Goal: Navigation & Orientation: Find specific page/section

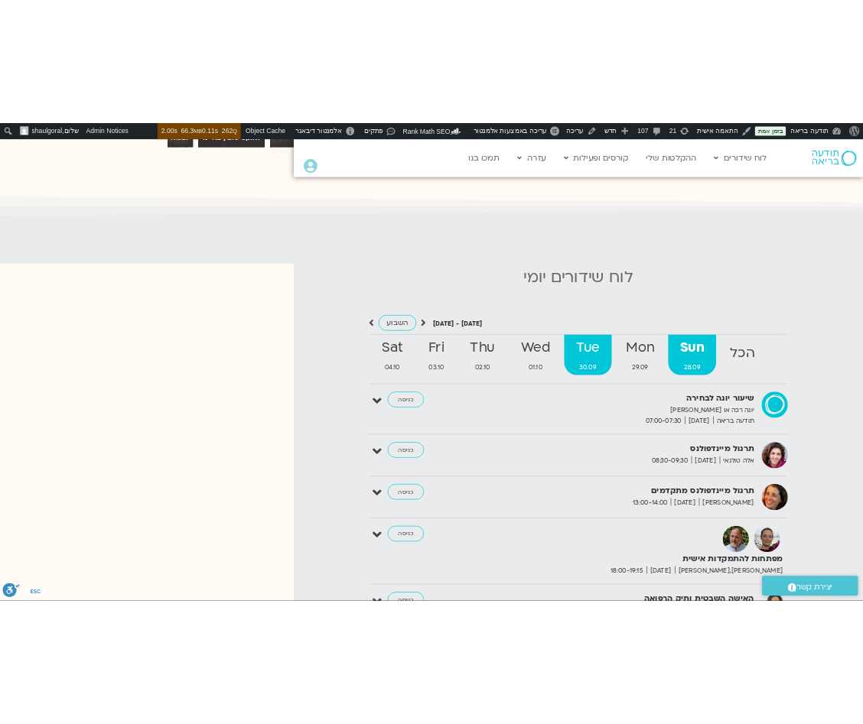
scroll to position [1342, 0]
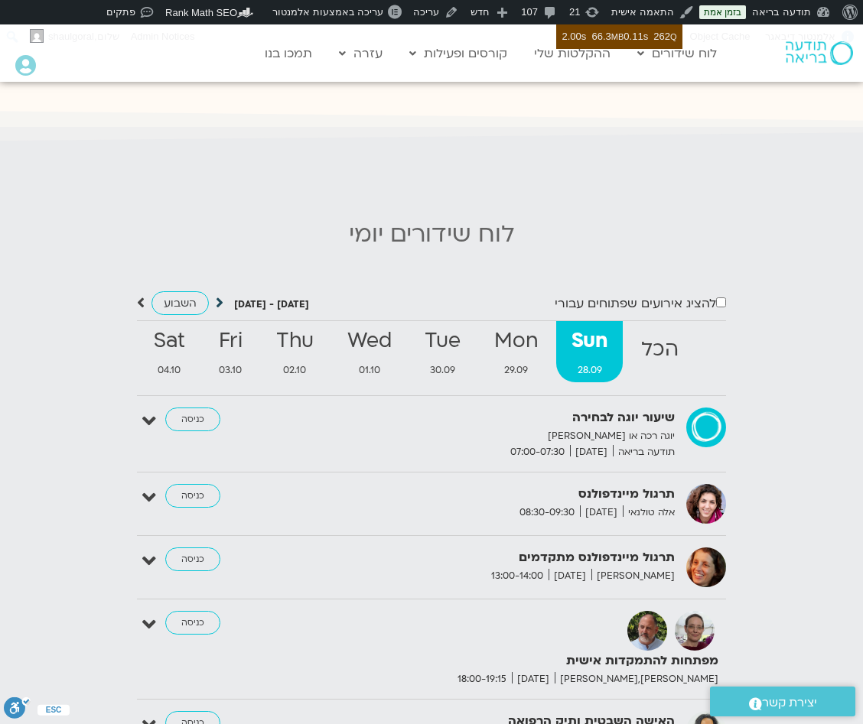
click at [219, 303] on icon at bounding box center [220, 302] width 8 height 15
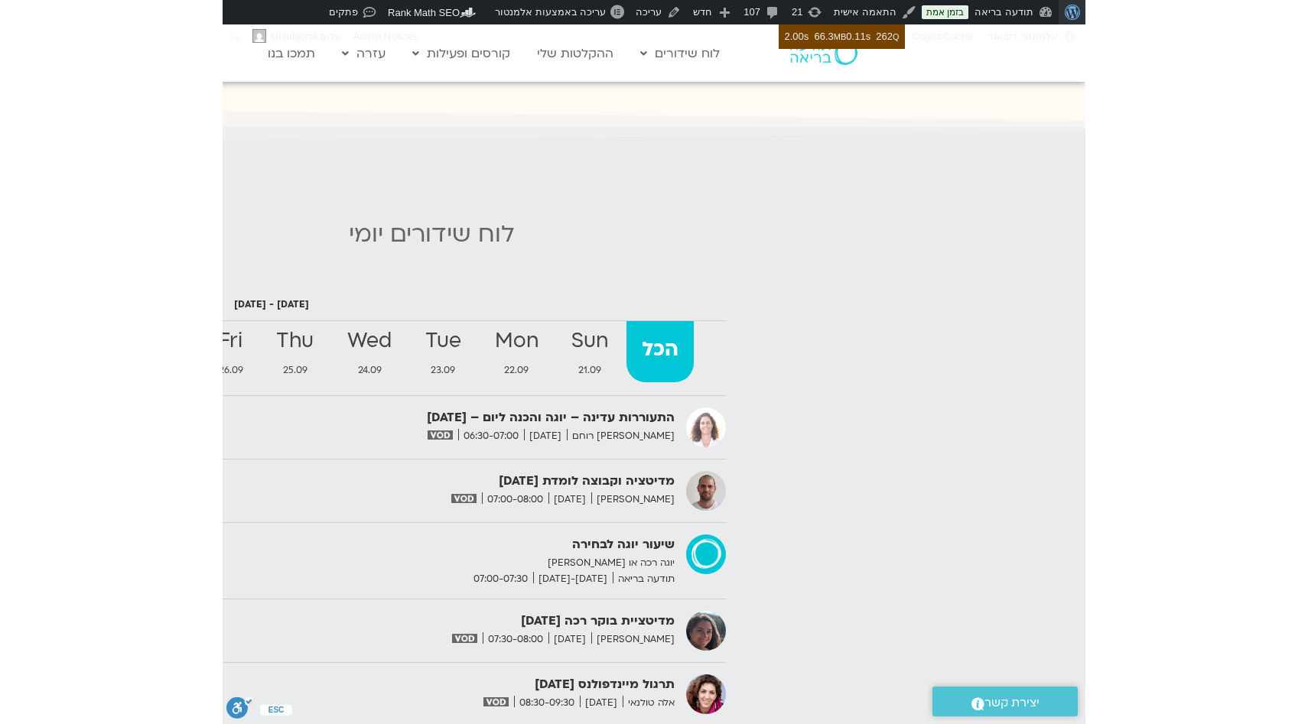
scroll to position [1450, 0]
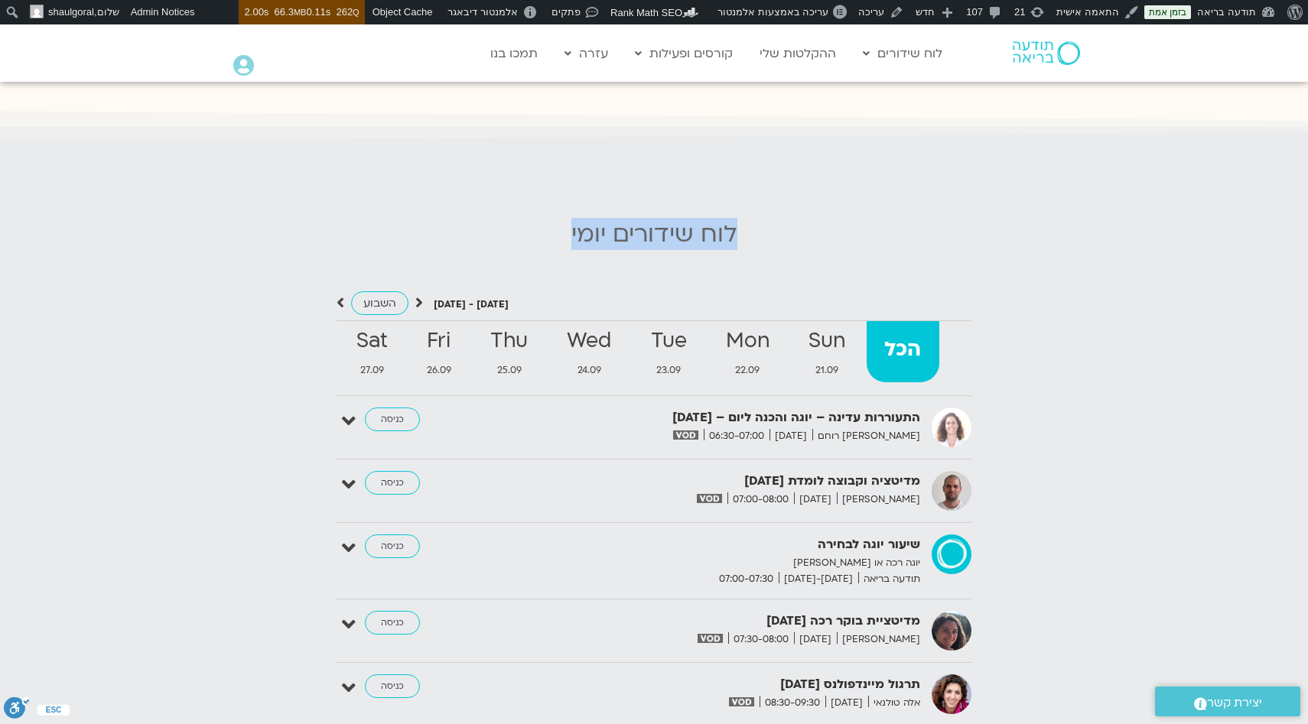
drag, startPoint x: 800, startPoint y: 236, endPoint x: 544, endPoint y: 233, distance: 256.2
click at [544, 233] on h2 "לוח שידורים יומי" at bounding box center [654, 234] width 1292 height 27
drag, startPoint x: 544, startPoint y: 233, endPoint x: 847, endPoint y: 233, distance: 303.6
click at [847, 233] on h2 "לוח שידורים יומי" at bounding box center [654, 234] width 1292 height 27
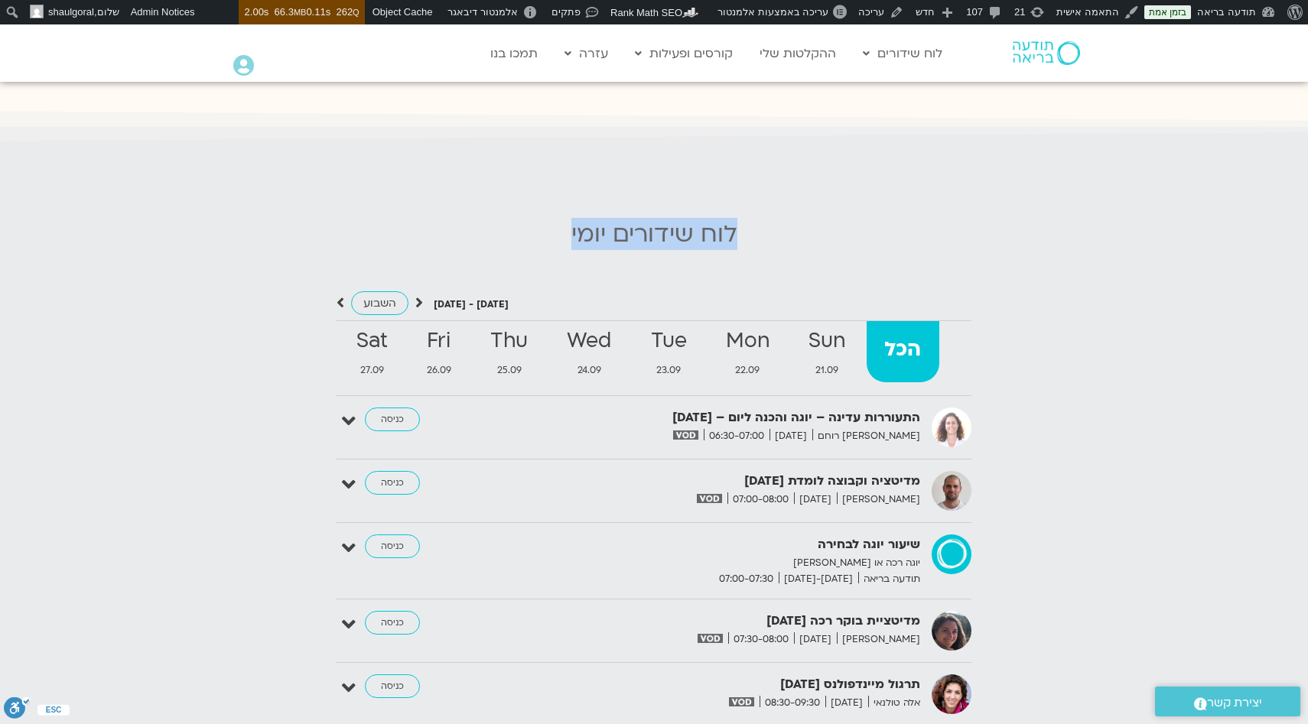
click at [847, 233] on h2 "לוח שידורים יומי" at bounding box center [654, 234] width 1292 height 27
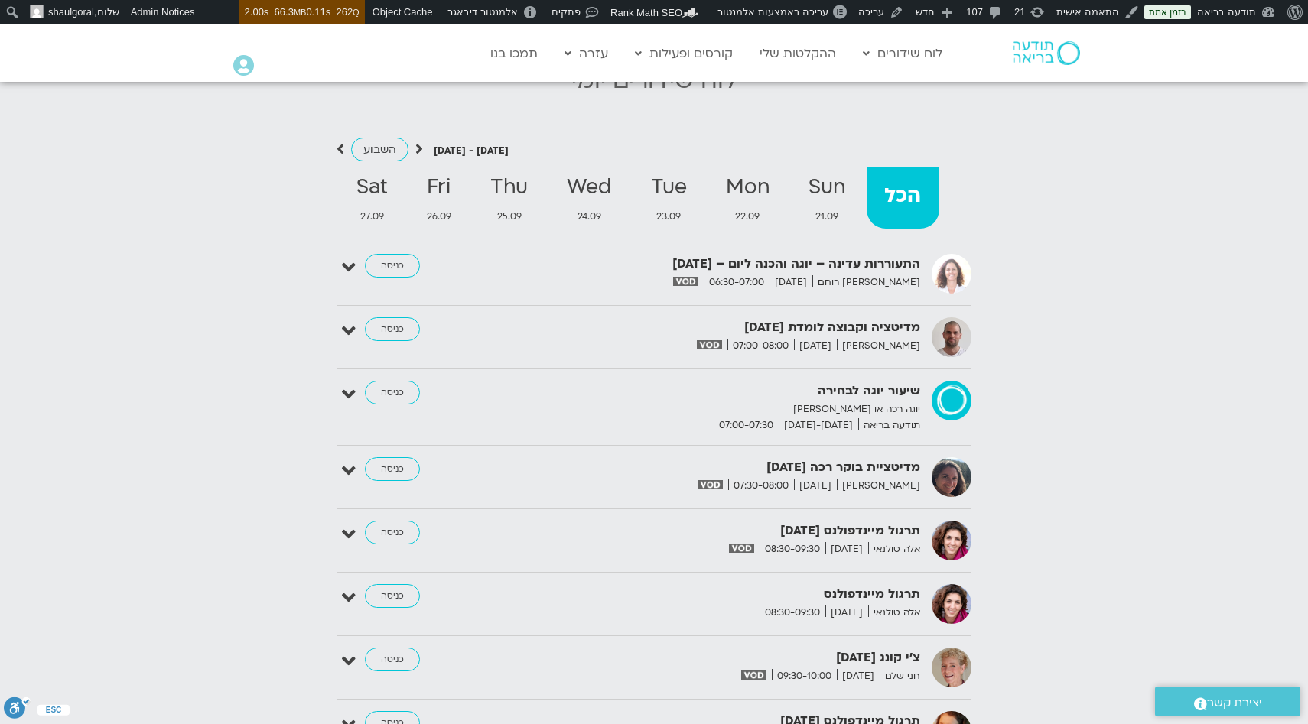
scroll to position [1880, 0]
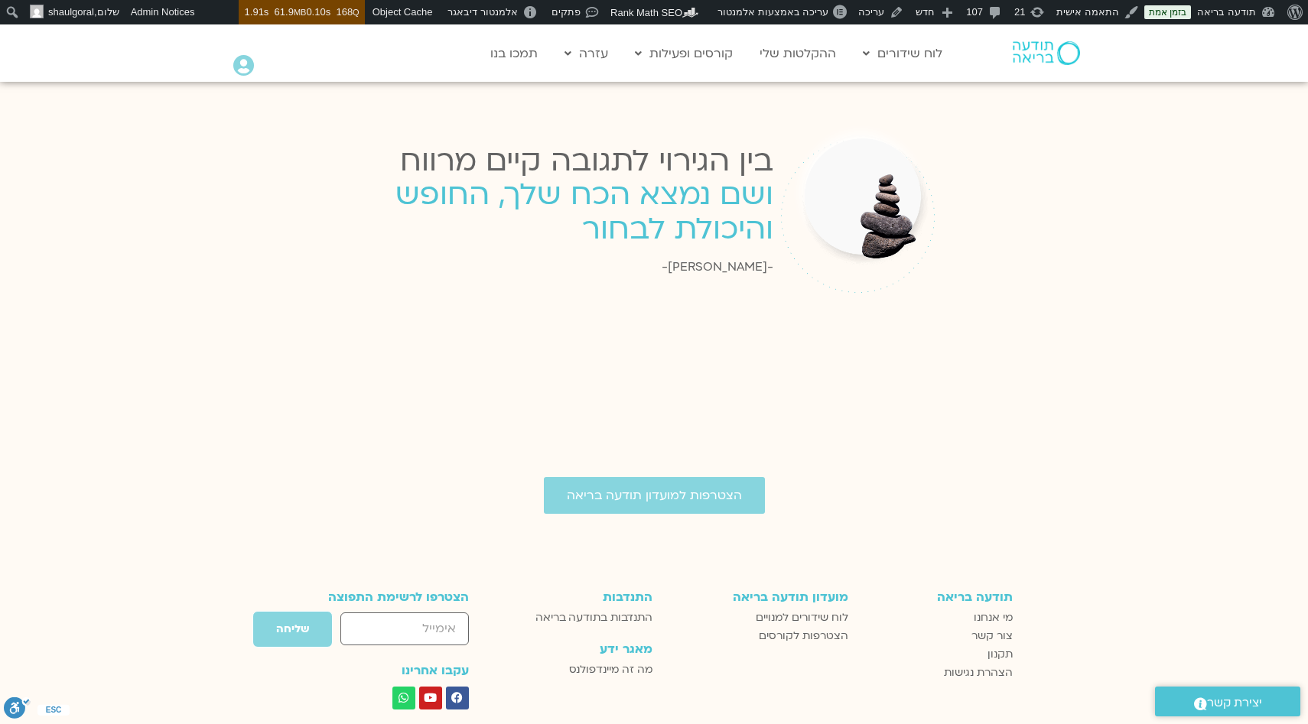
scroll to position [1518, 0]
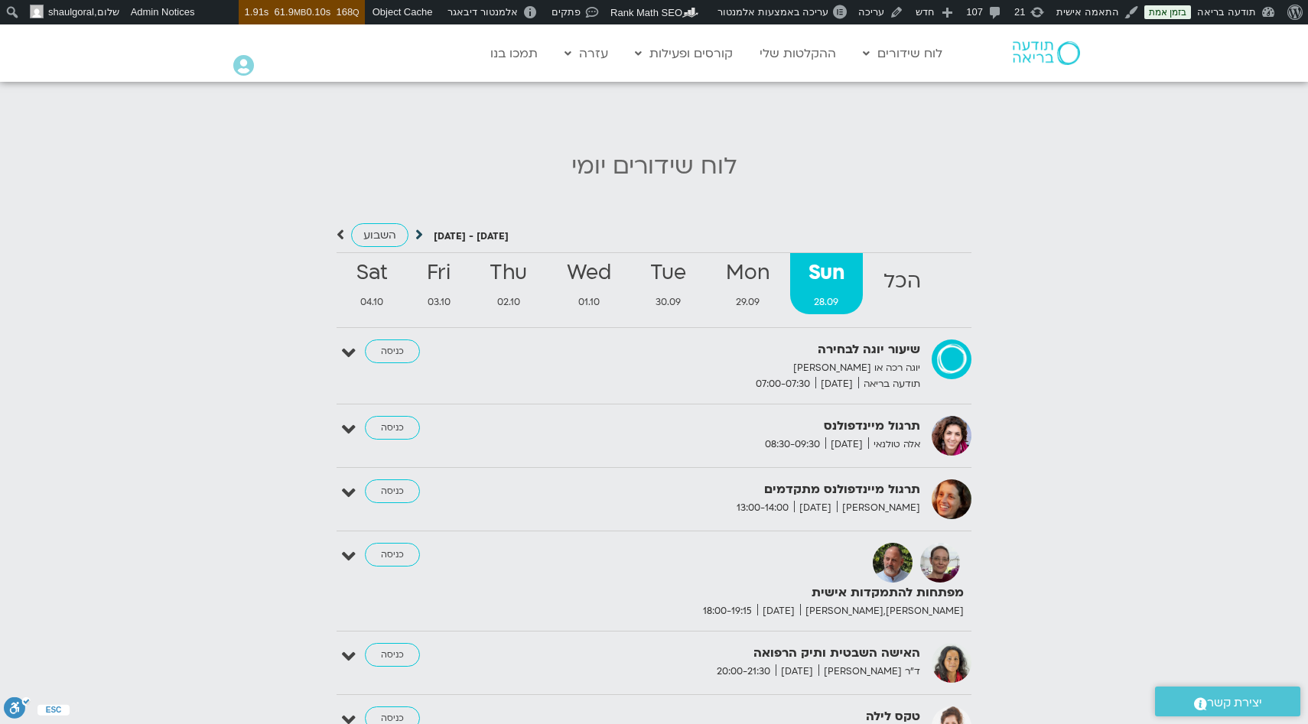
click at [418, 231] on icon at bounding box center [419, 234] width 8 height 15
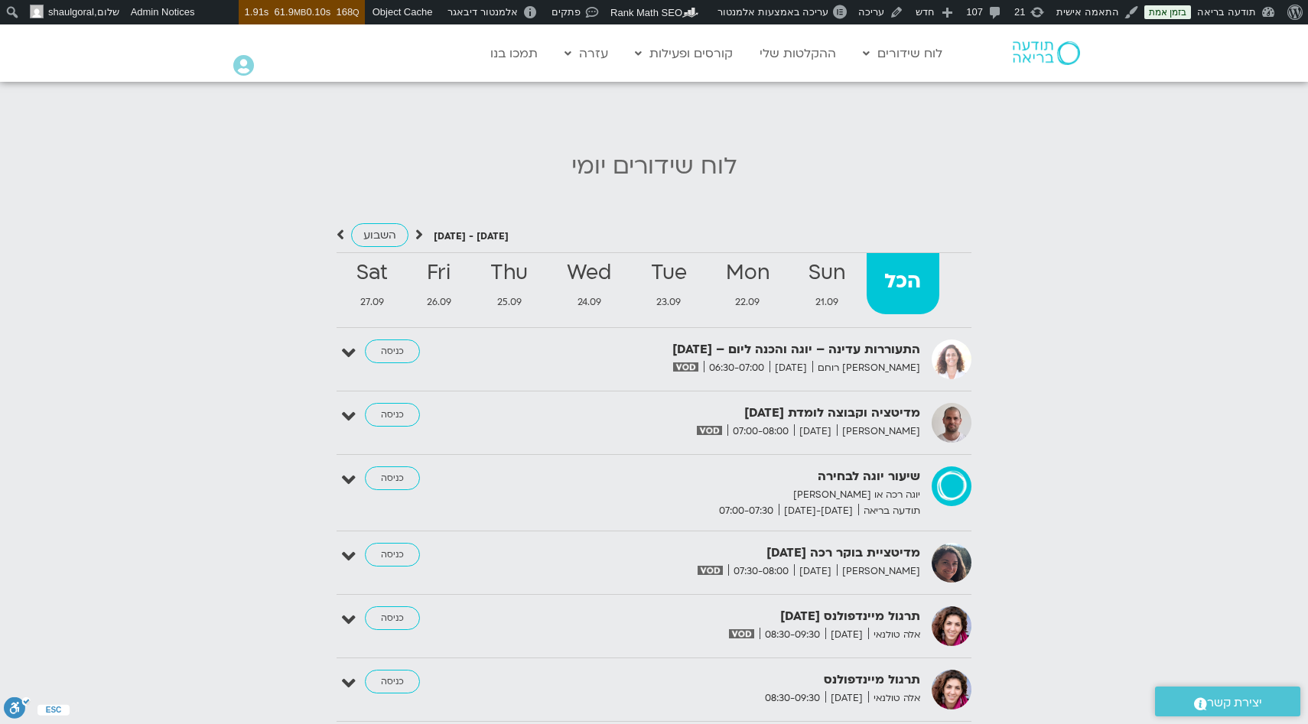
scroll to position [0, 0]
click at [599, 286] on strong "Wed" at bounding box center [589, 273] width 80 height 34
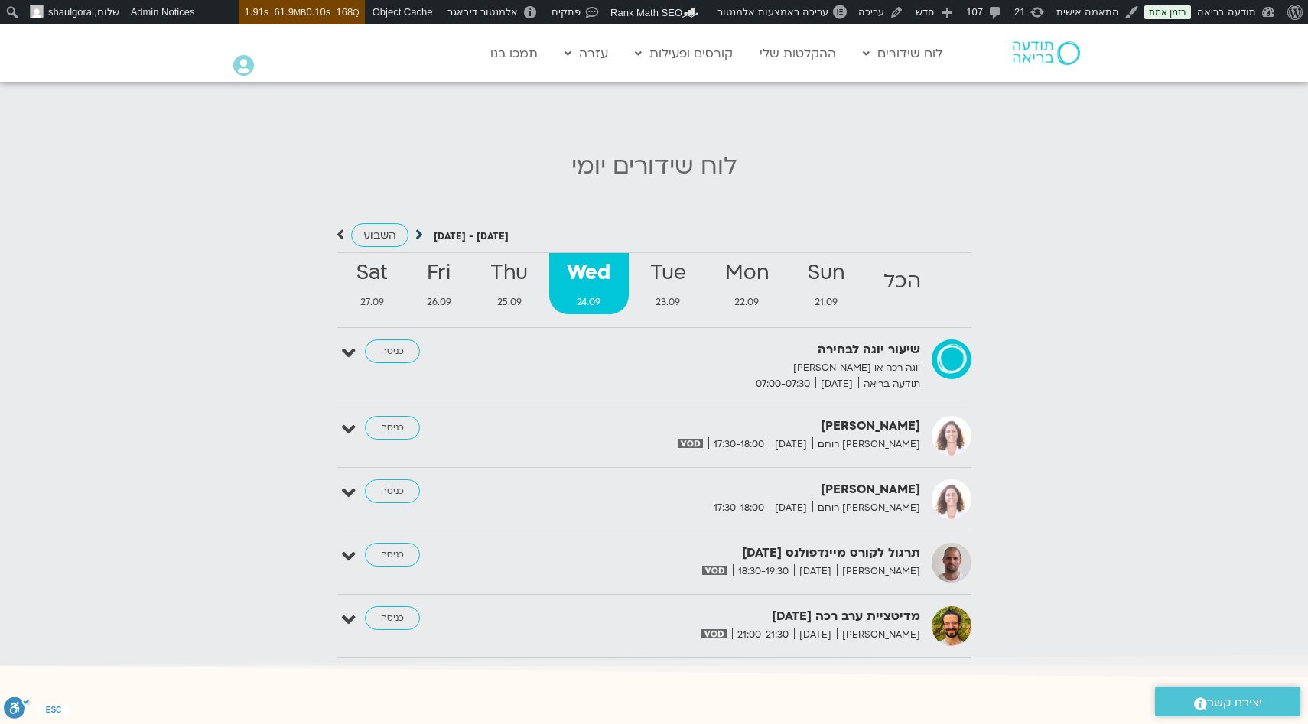
click at [418, 235] on icon at bounding box center [419, 234] width 8 height 15
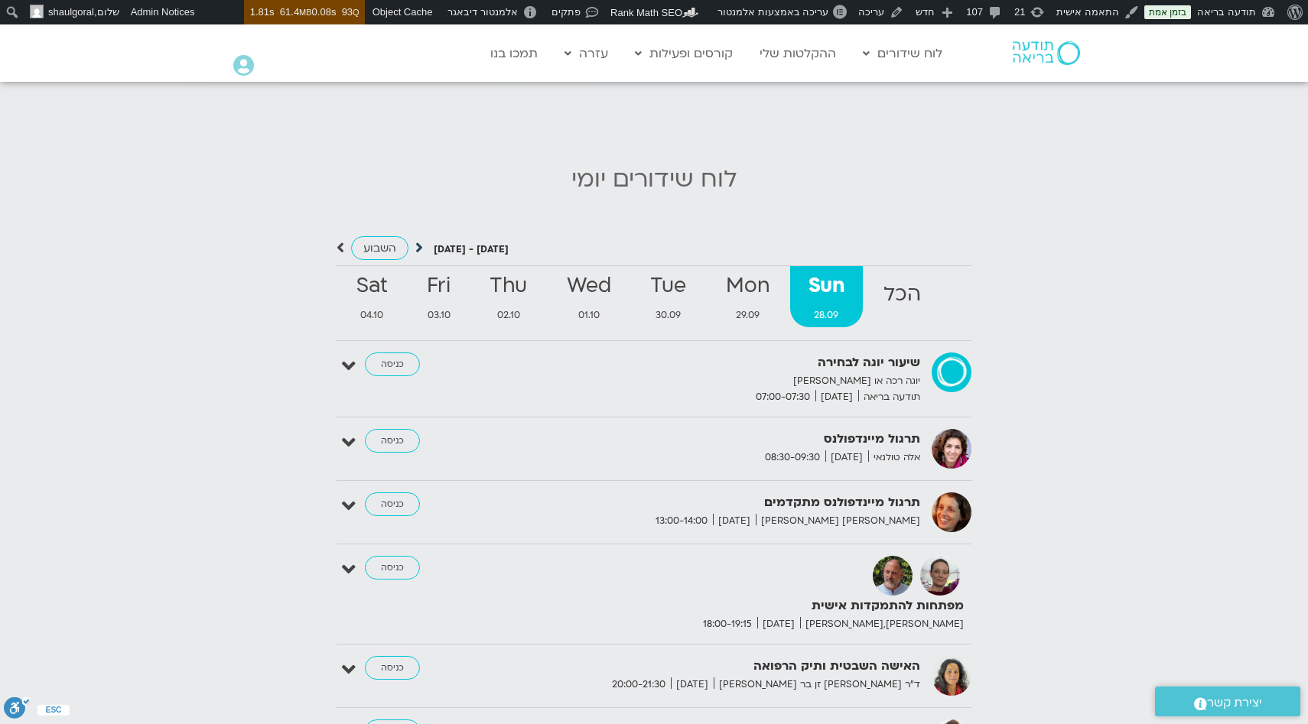
click at [421, 240] on icon at bounding box center [419, 247] width 8 height 15
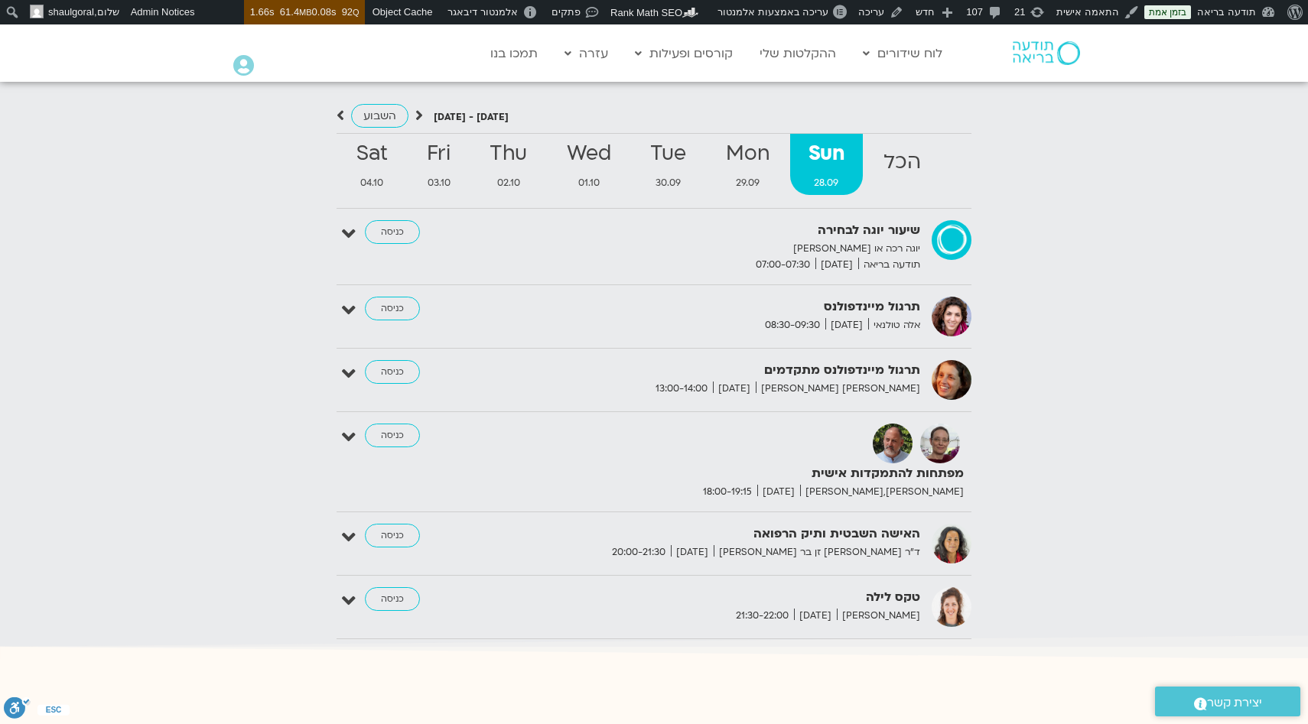
scroll to position [1543, 0]
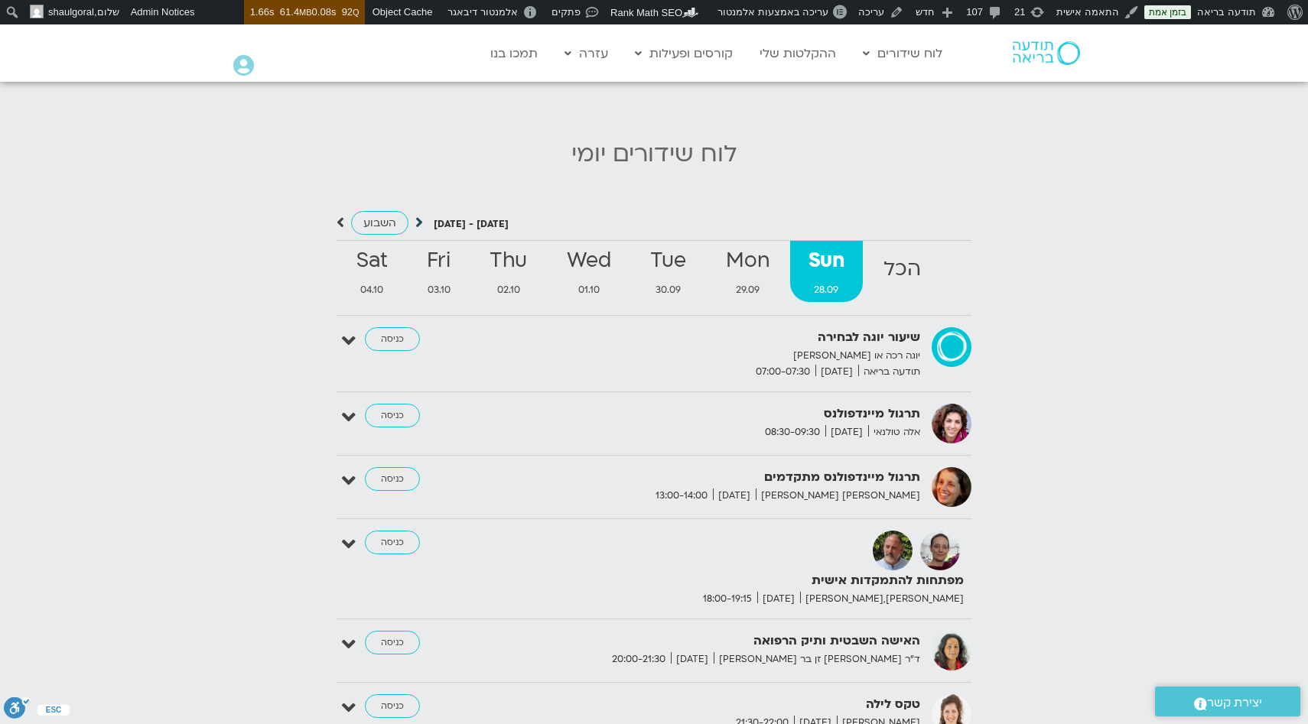
click at [418, 215] on icon at bounding box center [419, 222] width 8 height 15
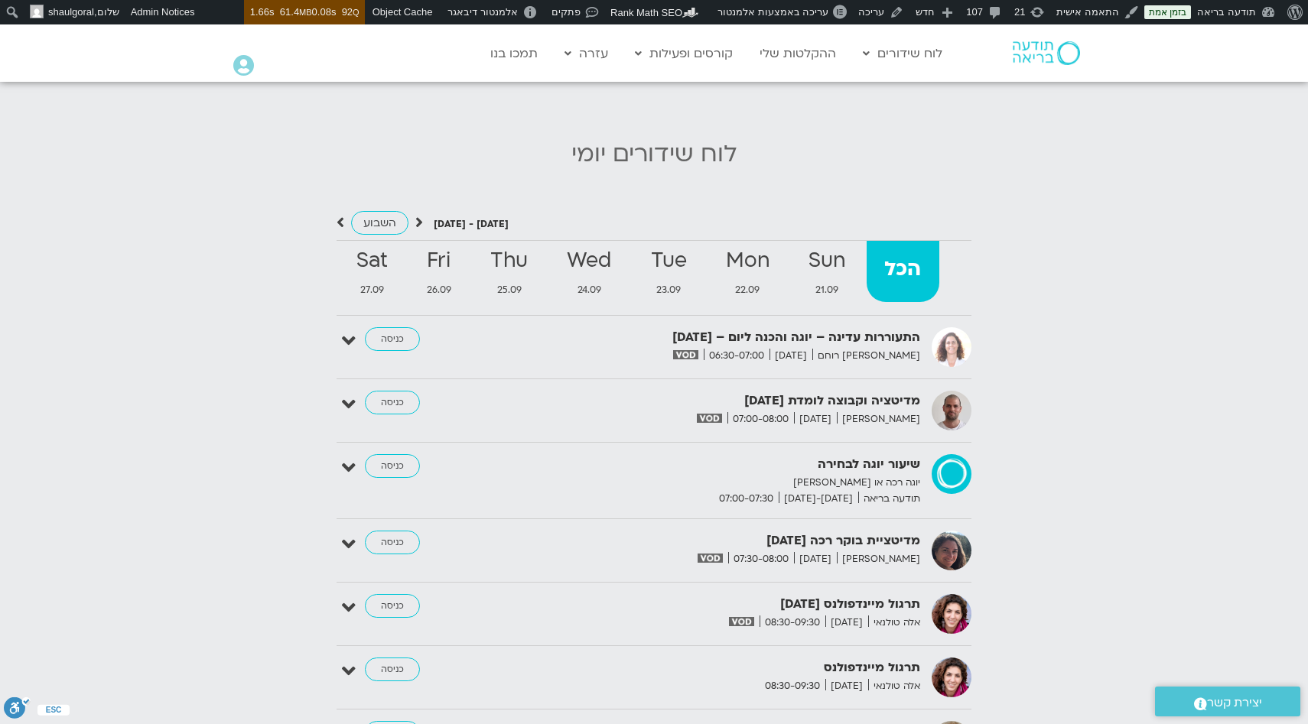
scroll to position [0, 0]
